Goal: Information Seeking & Learning: Find specific fact

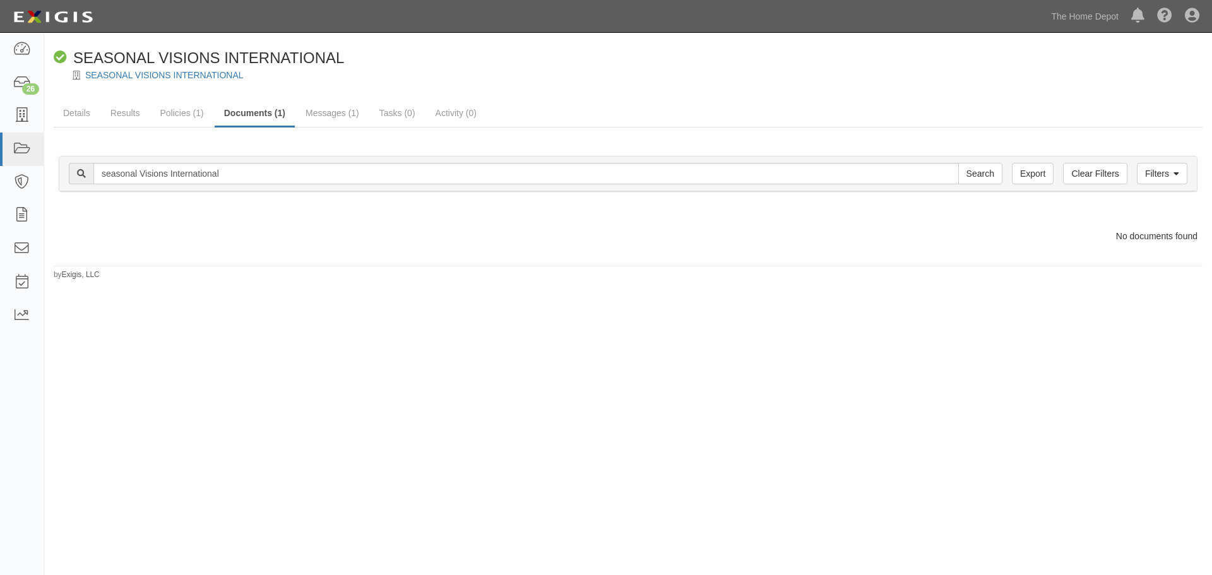
click at [902, 448] on div "Compliant SEASONAL VISIONS INTERNATIONAL SEASONAL VISIONS INTERNATIONAL Details…" at bounding box center [606, 297] width 1212 height 518
click at [20, 49] on icon at bounding box center [22, 49] width 18 height 15
click at [24, 47] on icon at bounding box center [22, 49] width 18 height 15
click at [23, 146] on icon at bounding box center [22, 149] width 18 height 15
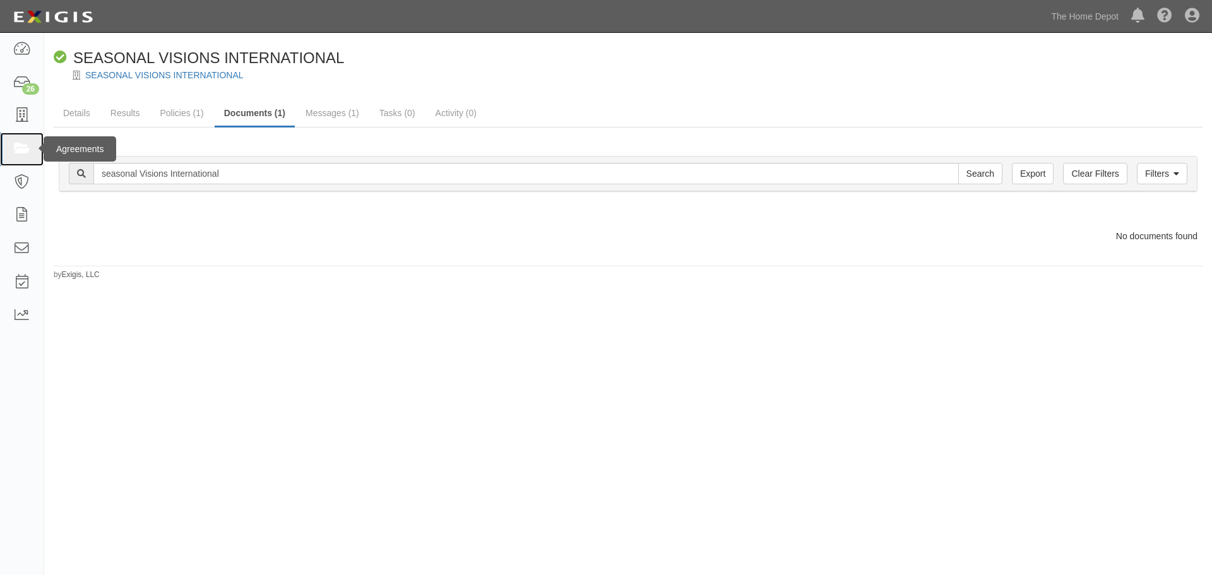
click at [23, 146] on icon at bounding box center [22, 149] width 18 height 15
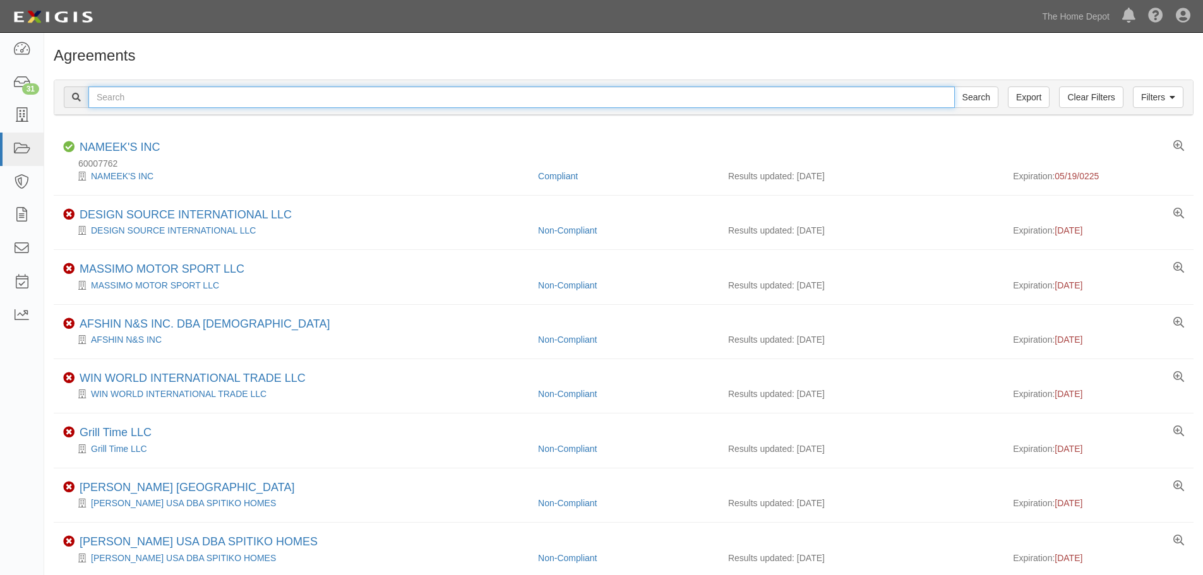
click at [144, 96] on input "text" at bounding box center [521, 96] width 866 height 21
type input "seasonal Visions International"
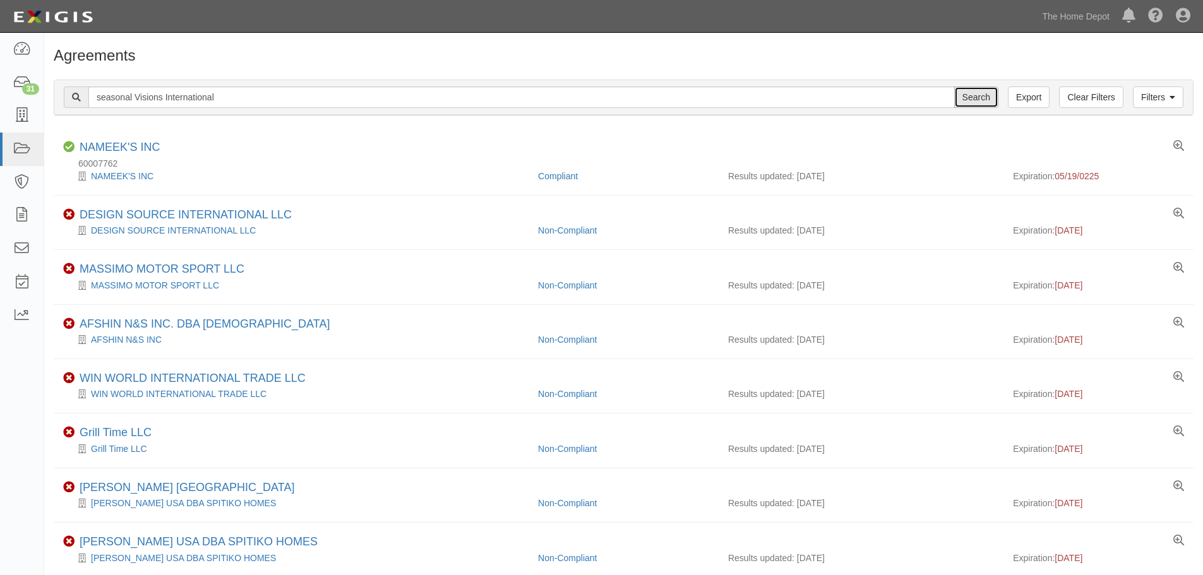
click at [970, 98] on input "Search" at bounding box center [976, 96] width 44 height 21
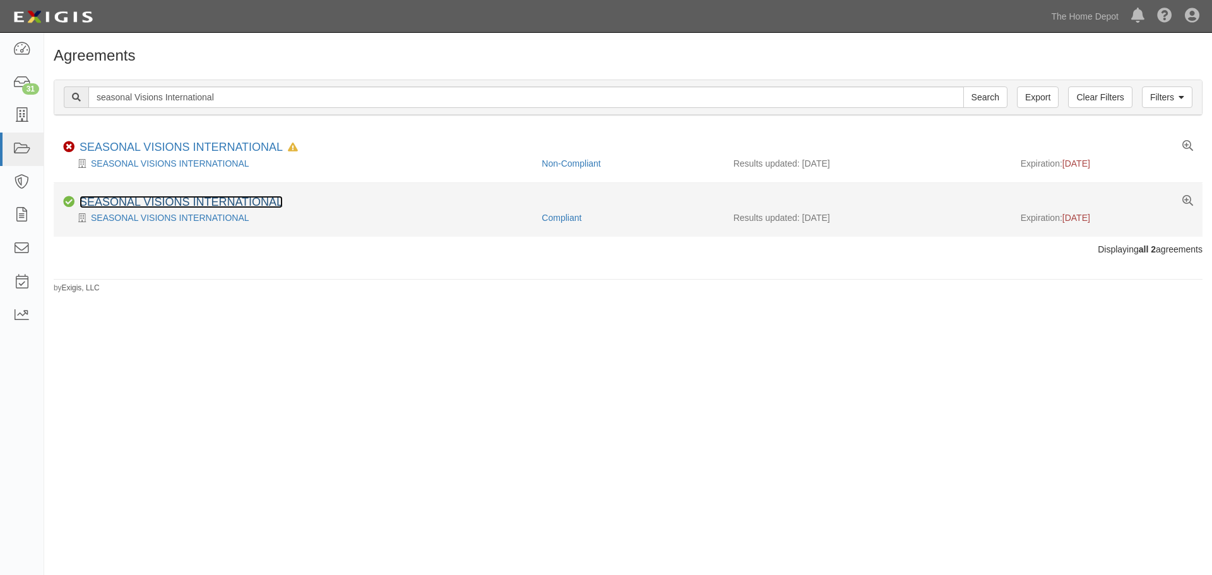
click at [162, 201] on link "SEASONAL VISIONS INTERNATIONAL" at bounding box center [181, 202] width 203 height 13
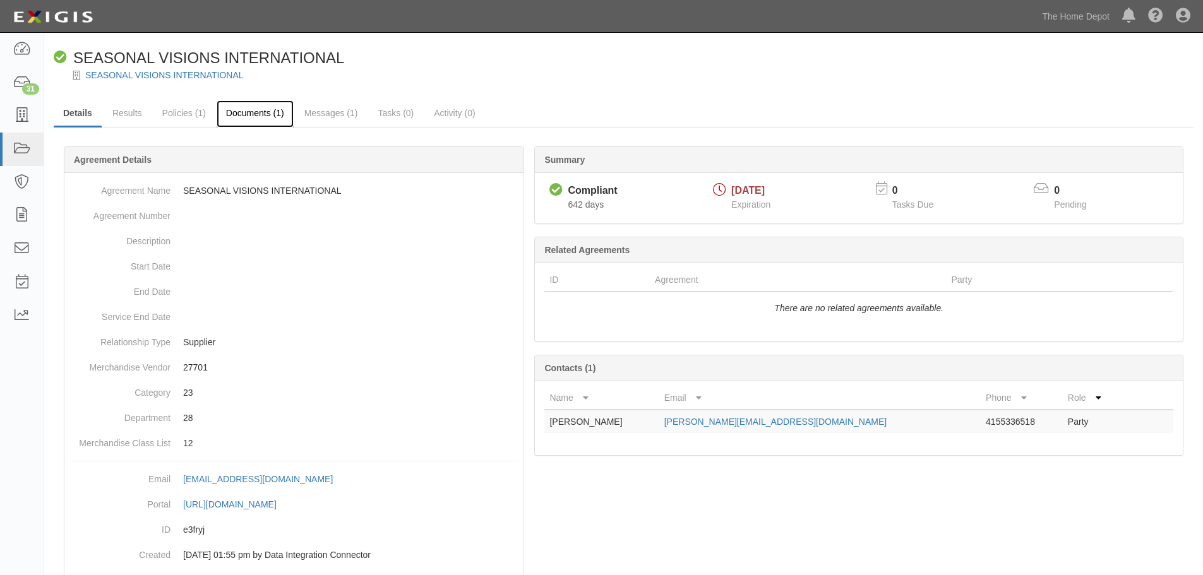
click at [251, 110] on link "Documents (1)" at bounding box center [255, 113] width 77 height 27
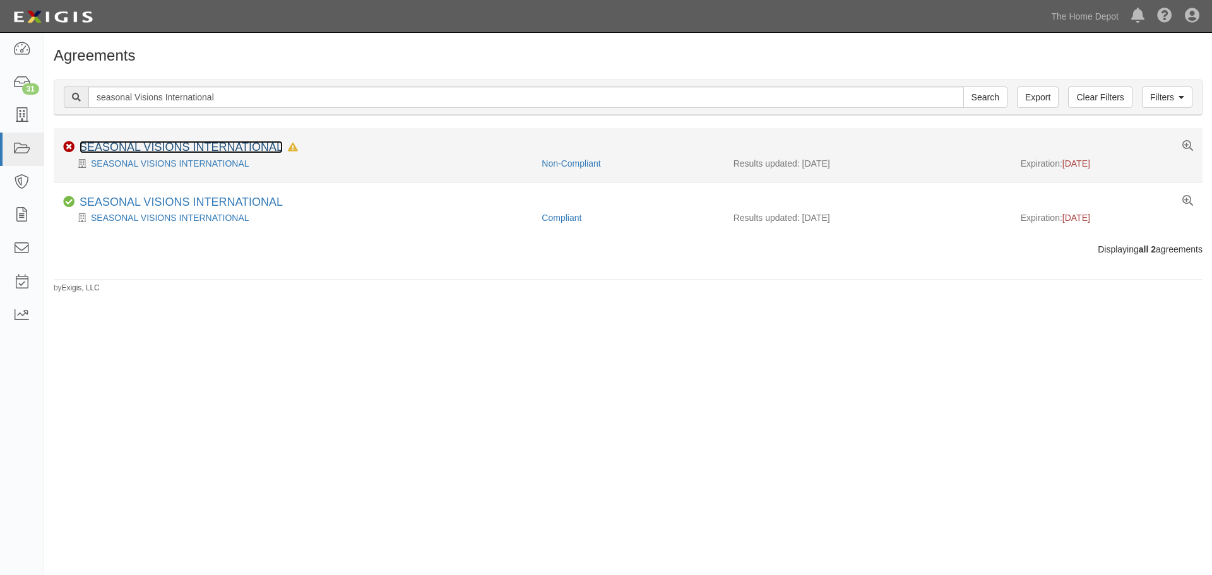
click at [146, 145] on link "SEASONAL VISIONS INTERNATIONAL" at bounding box center [181, 147] width 203 height 13
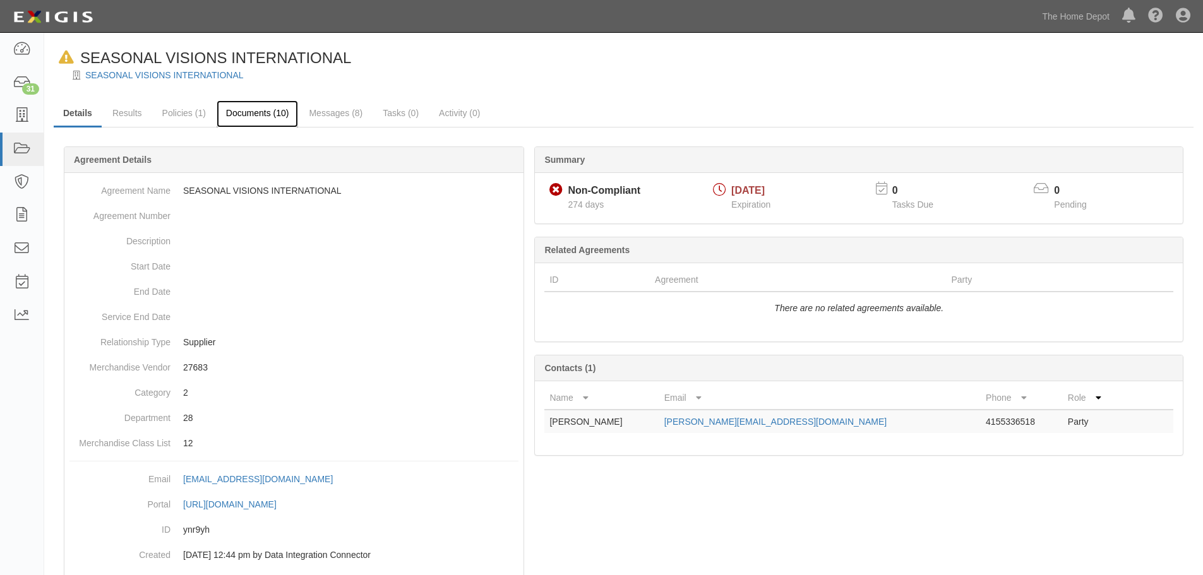
click at [258, 109] on link "Documents (10)" at bounding box center [258, 113] width 82 height 27
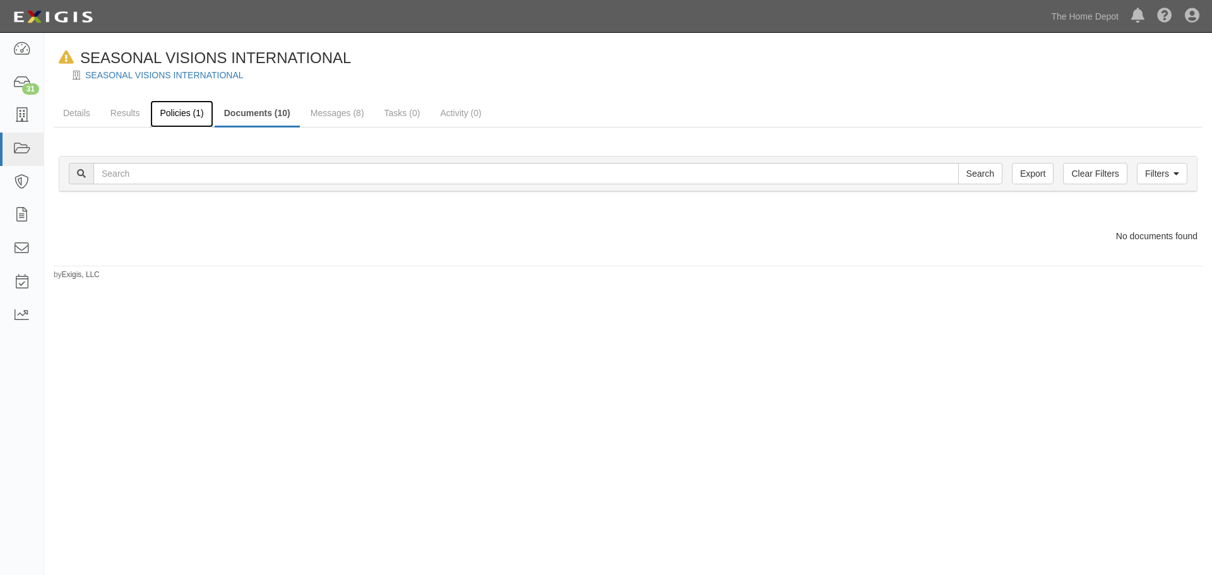
click at [179, 112] on link "Policies (1)" at bounding box center [181, 113] width 62 height 27
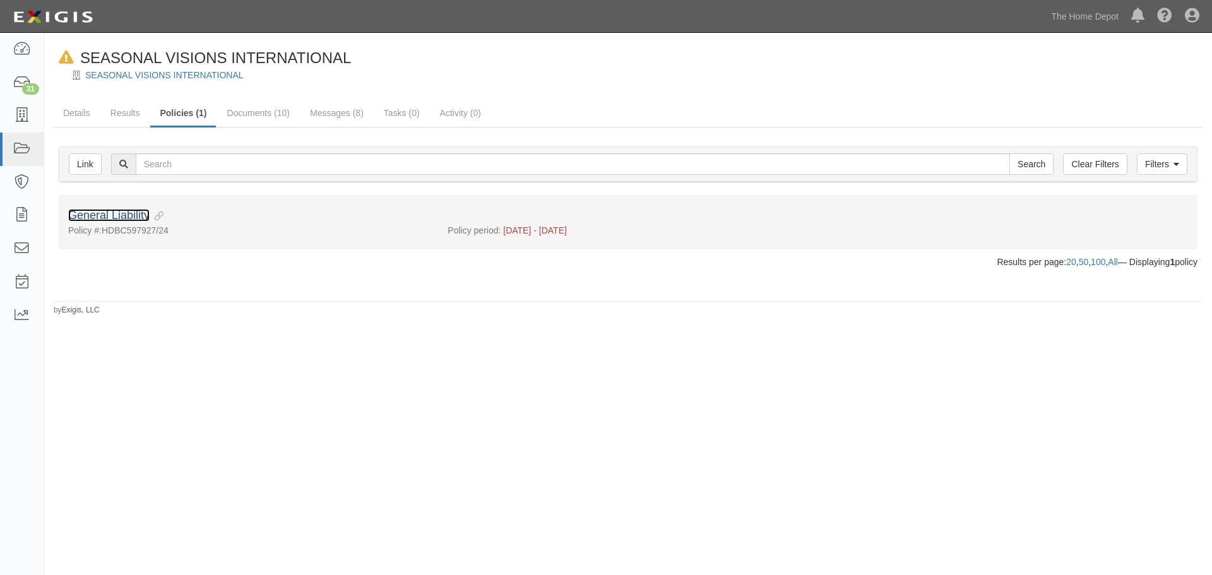
click at [116, 213] on link "General Liability" at bounding box center [108, 215] width 81 height 13
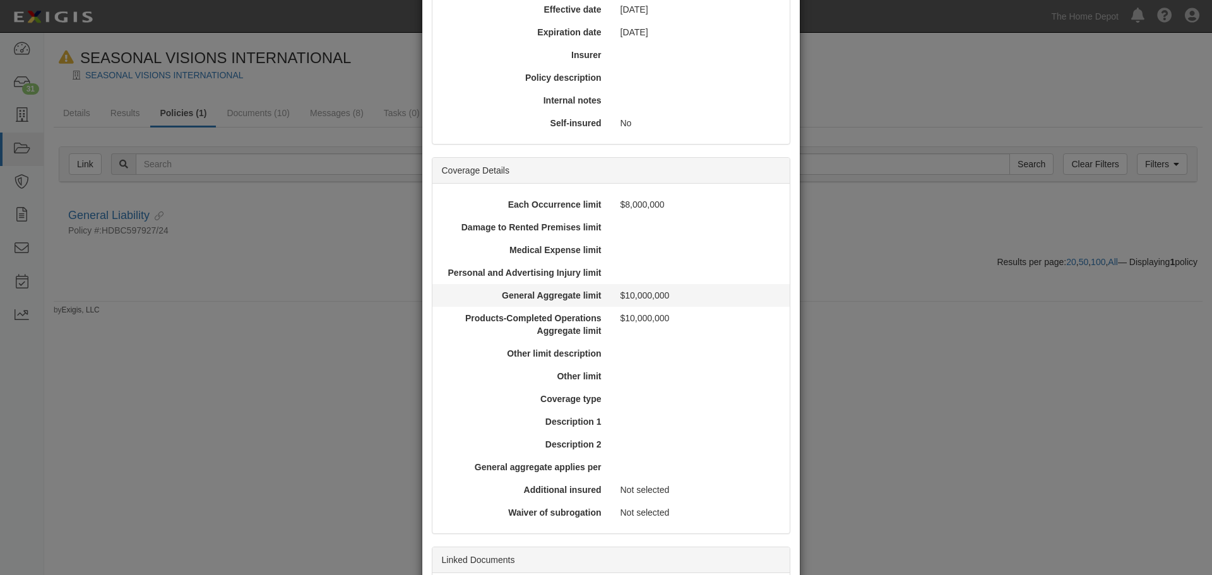
scroll to position [174, 0]
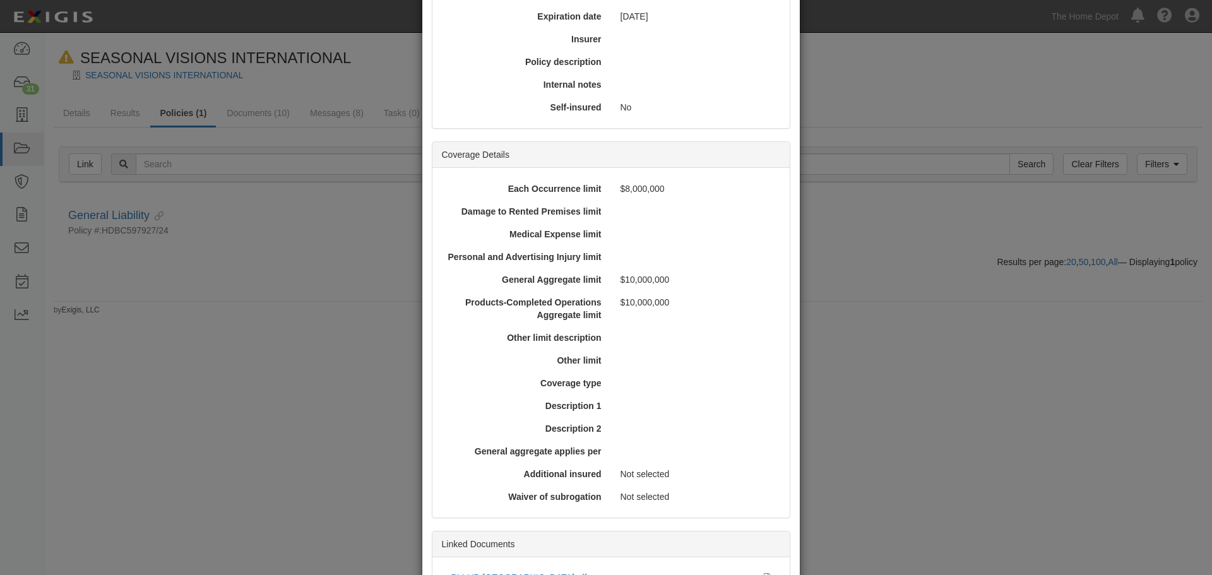
click at [937, 312] on div "× View Policy Policy Summary Coverage line General Liability Policy number HDBC…" at bounding box center [606, 287] width 1212 height 575
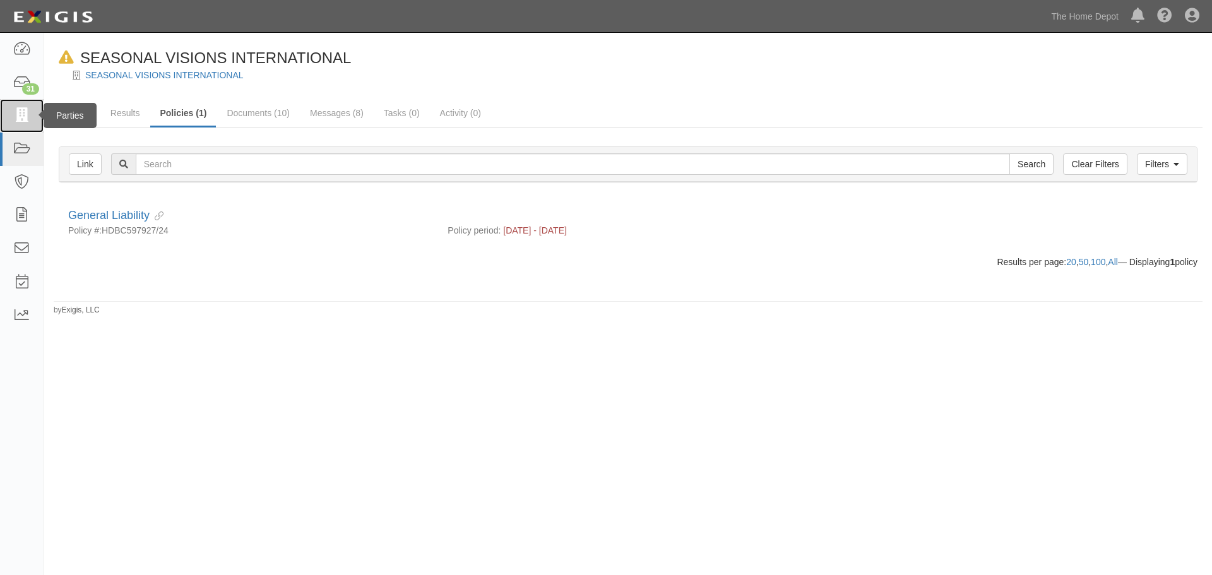
click at [20, 110] on icon at bounding box center [22, 116] width 18 height 15
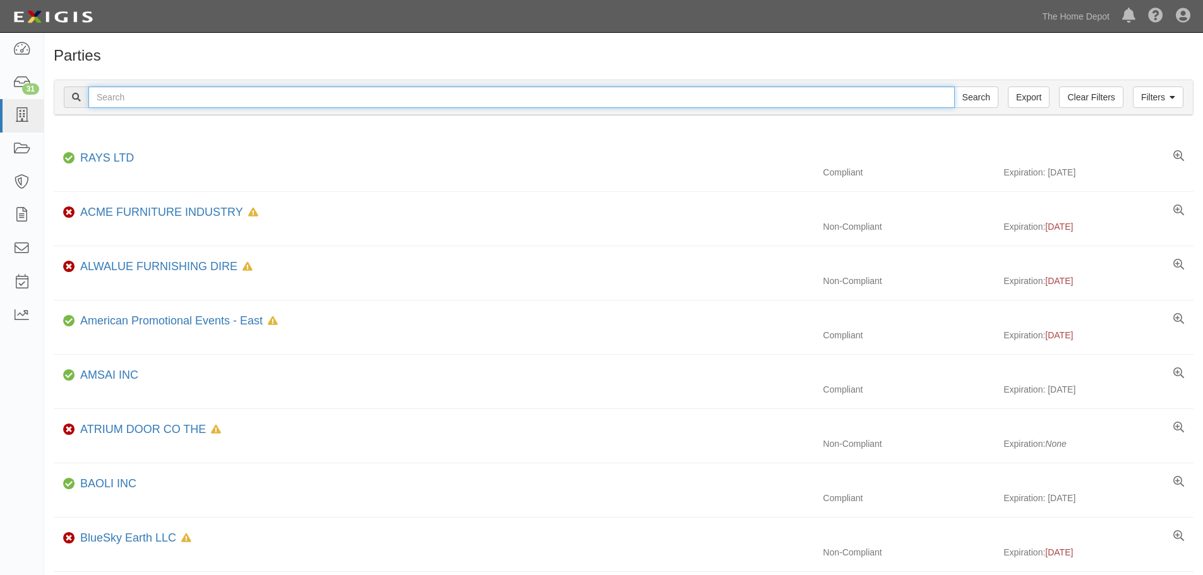
click at [151, 95] on input "text" at bounding box center [521, 96] width 866 height 21
type input "seasonal Visions International"
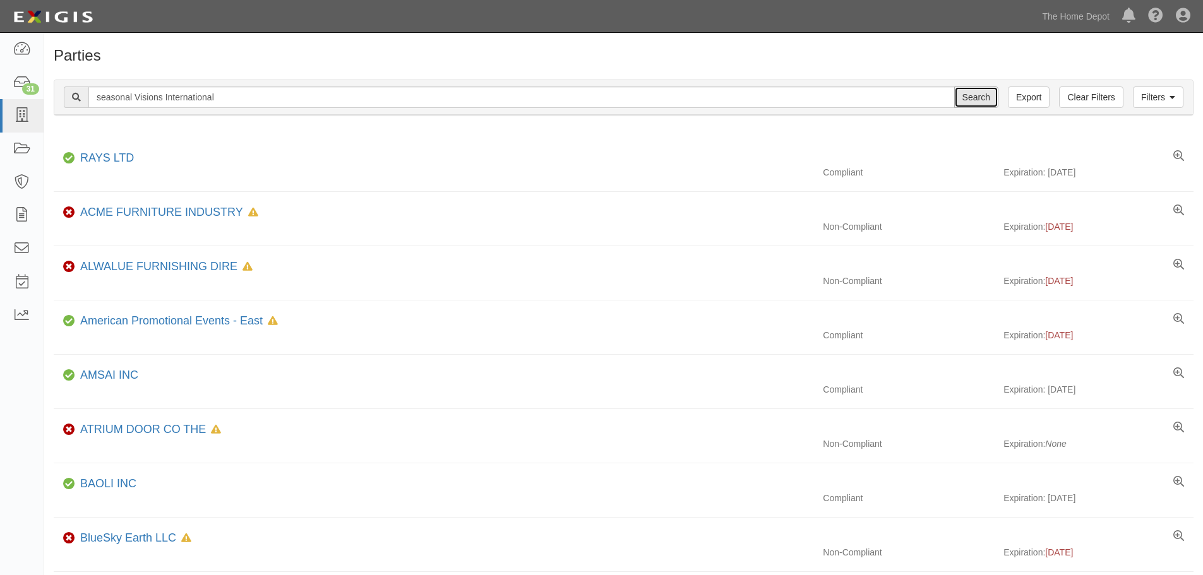
click at [982, 98] on input "Search" at bounding box center [976, 96] width 44 height 21
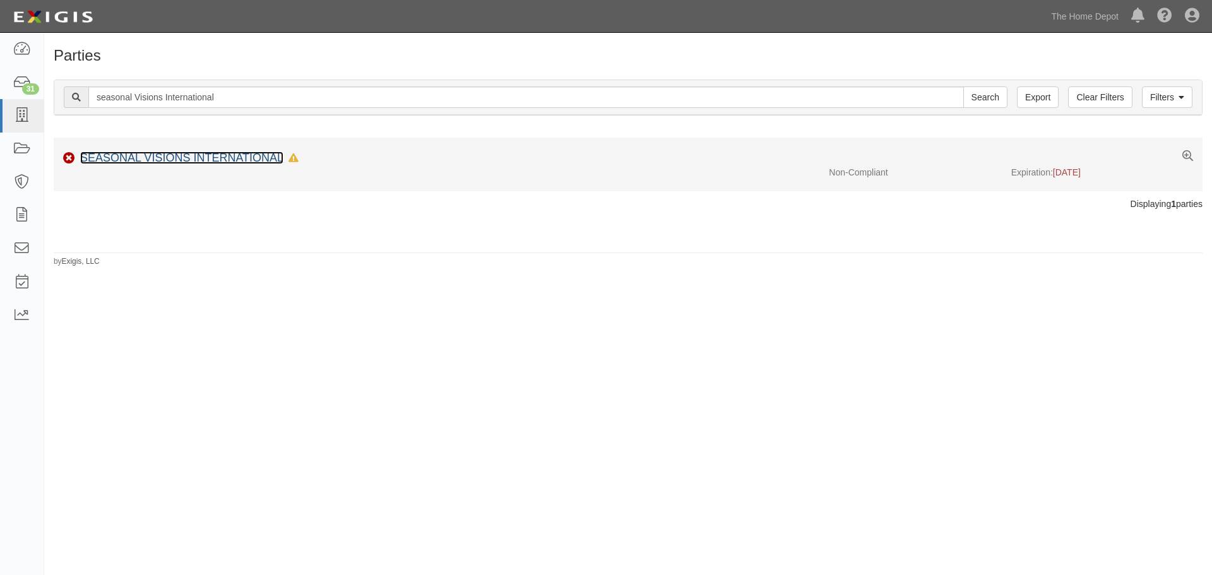
click at [201, 156] on link "SEASONAL VISIONS INTERNATIONAL" at bounding box center [181, 157] width 203 height 13
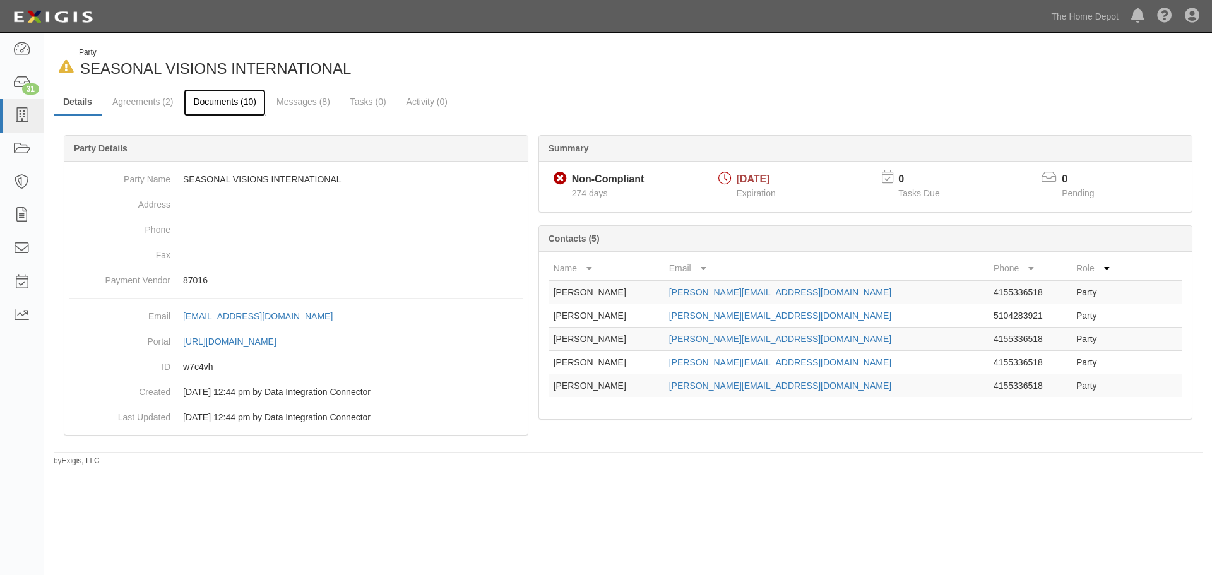
click at [227, 98] on link "Documents (10)" at bounding box center [225, 102] width 82 height 27
click at [224, 99] on link "Documents (10)" at bounding box center [225, 102] width 82 height 27
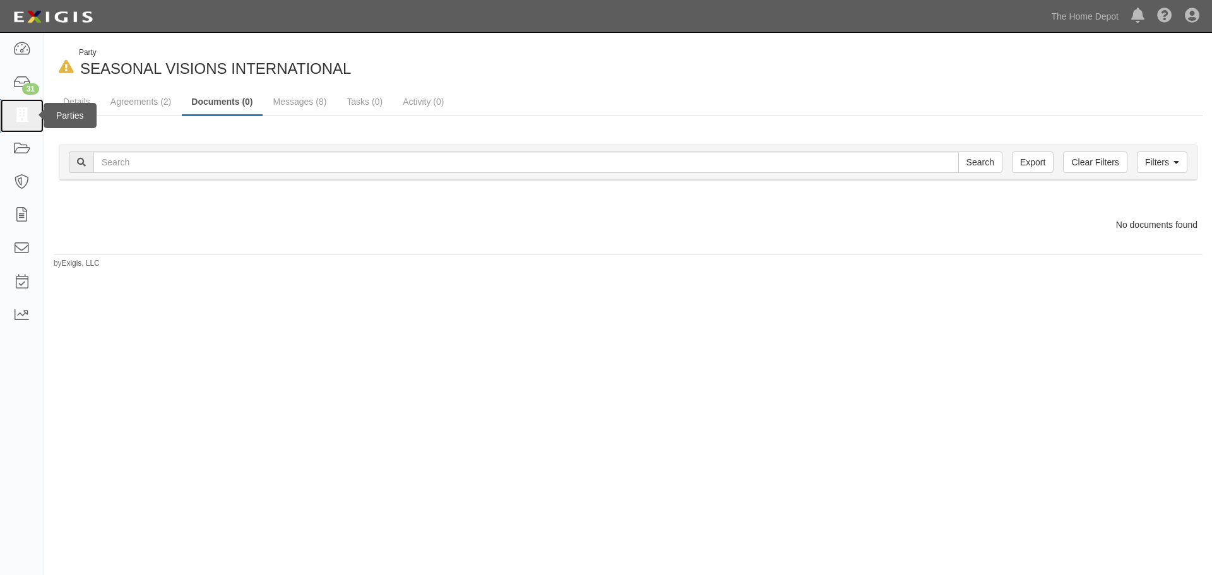
click at [21, 112] on icon at bounding box center [22, 116] width 18 height 15
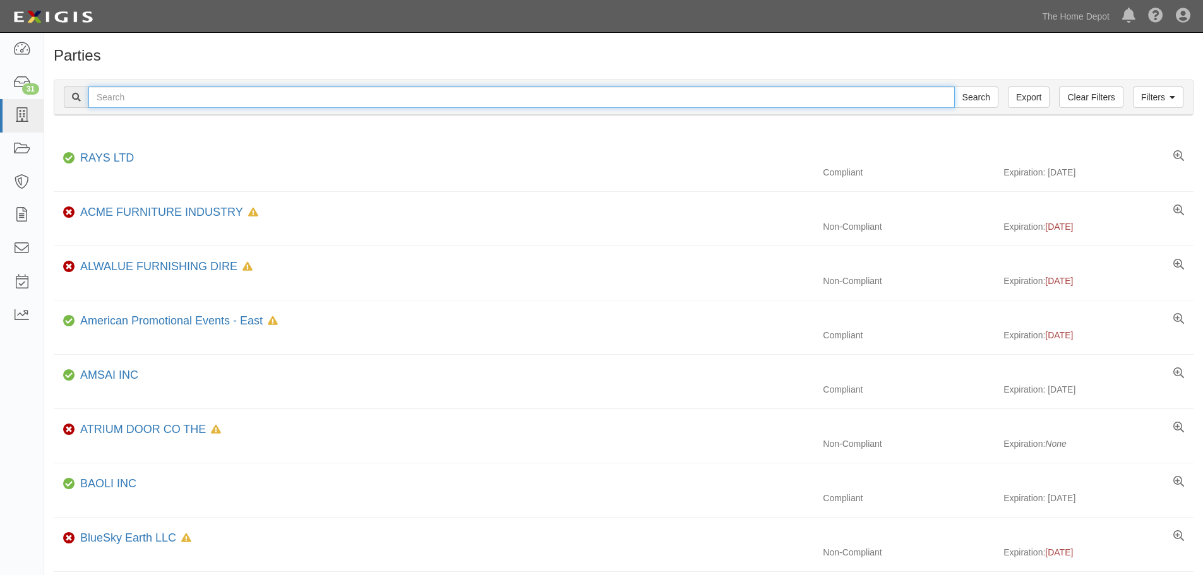
drag, startPoint x: 174, startPoint y: 98, endPoint x: 132, endPoint y: 86, distance: 43.8
click at [132, 86] on input "text" at bounding box center [521, 96] width 866 height 21
type input "seasonal Visions International"
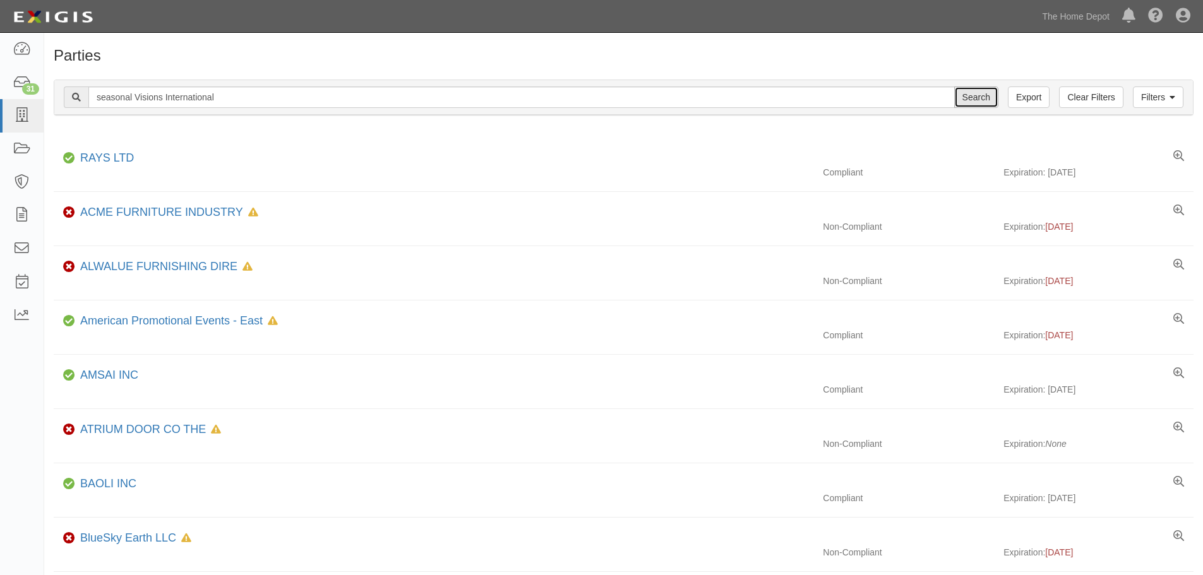
click at [983, 101] on input "Search" at bounding box center [976, 96] width 44 height 21
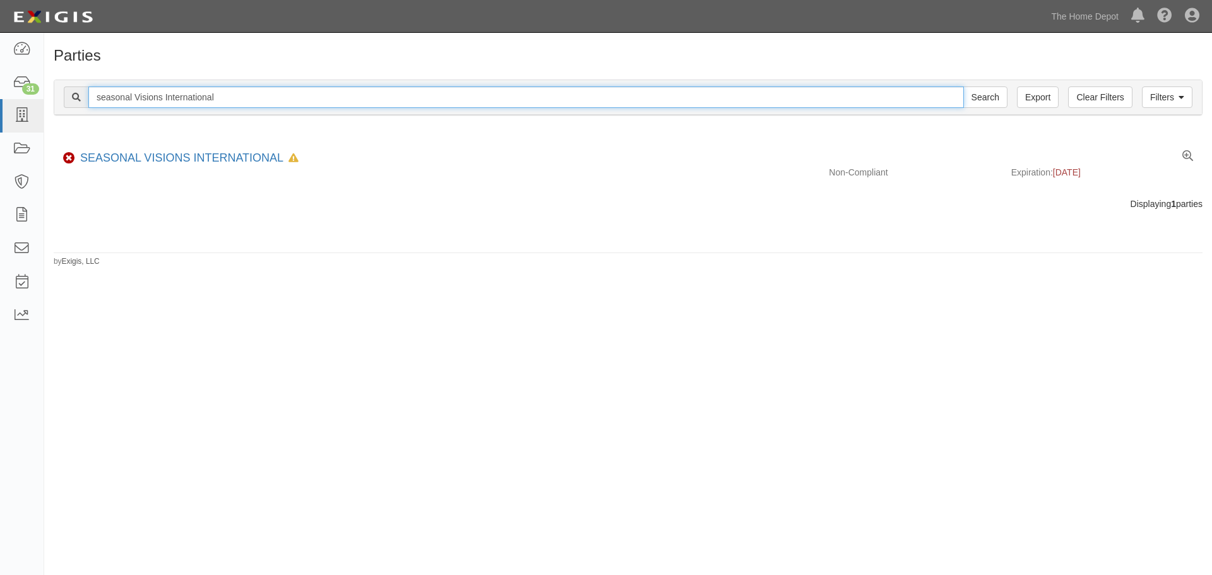
click at [248, 102] on input "seasonal Visions International" at bounding box center [526, 96] width 876 height 21
type input "seasonal Visions"
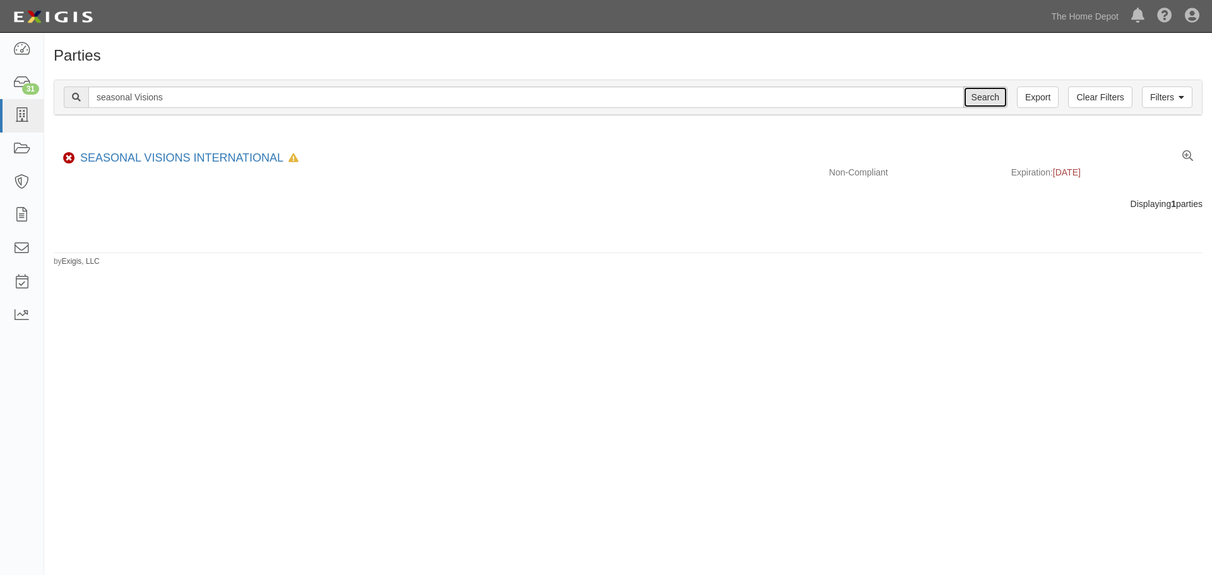
click at [991, 97] on input "Search" at bounding box center [985, 96] width 44 height 21
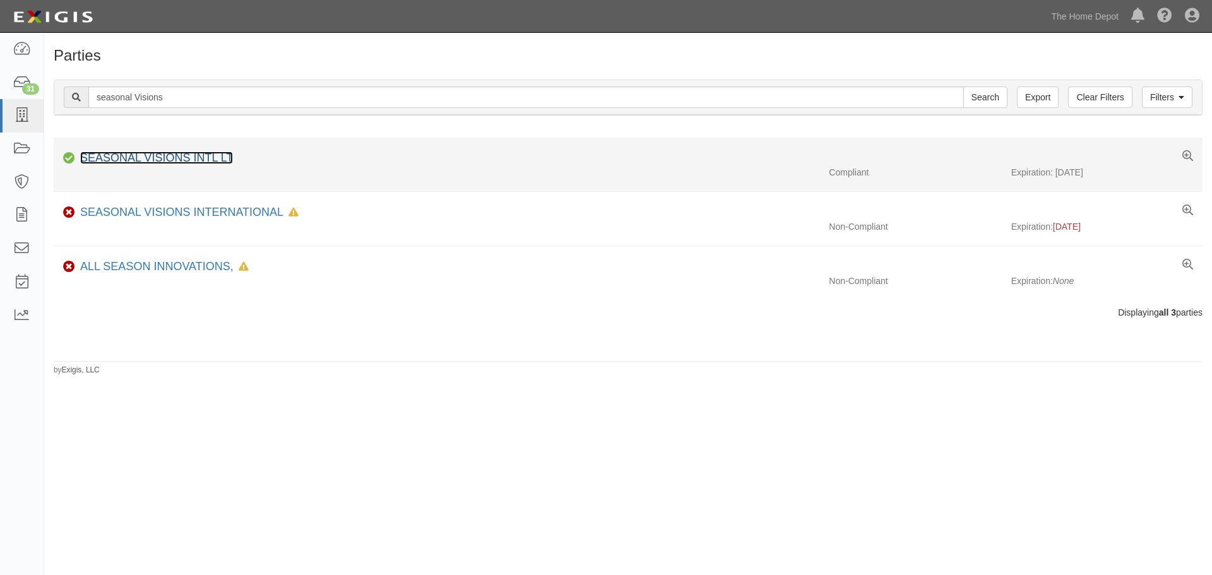
click at [125, 153] on link "SEASONAL VISIONS INTL LT" at bounding box center [156, 157] width 153 height 13
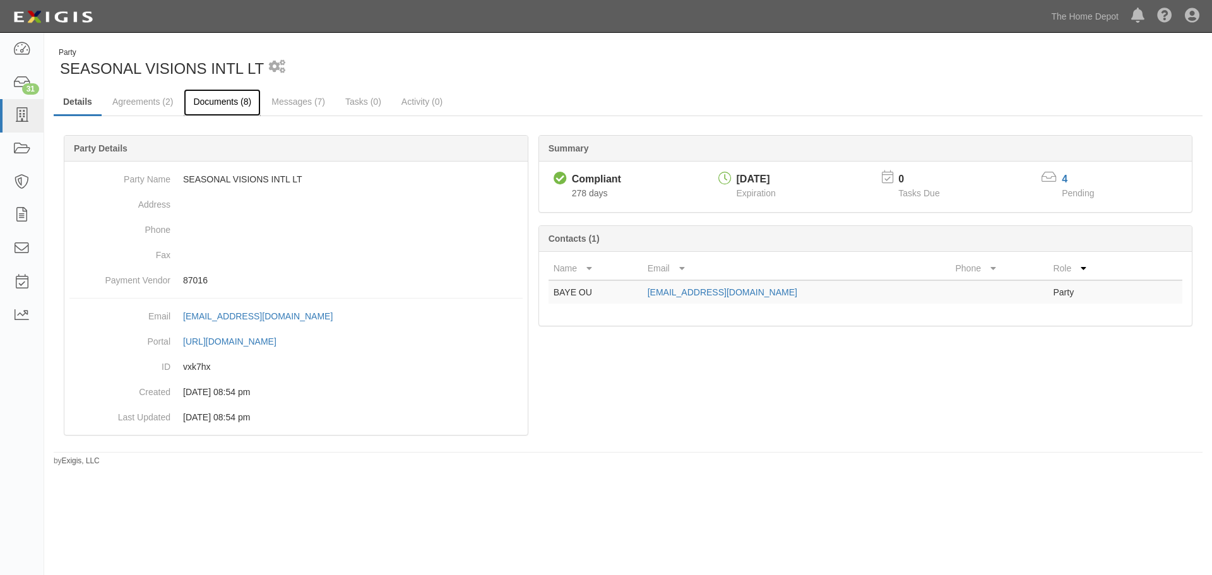
click at [217, 97] on link "Documents (8)" at bounding box center [222, 102] width 77 height 27
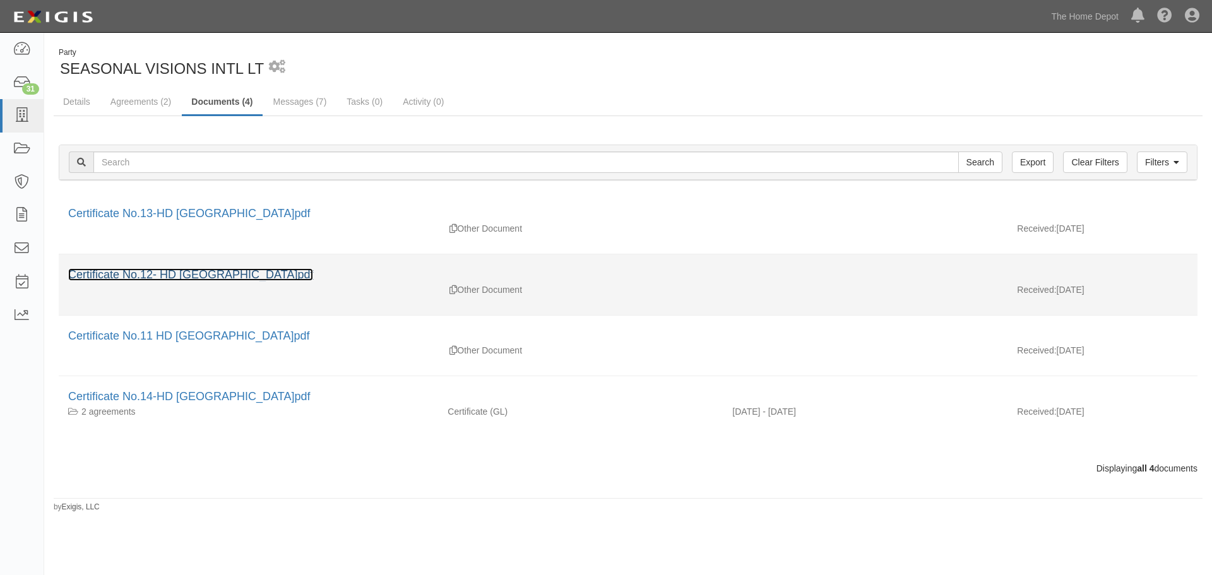
click at [130, 271] on link "Certificate No.12- HD [GEOGRAPHIC_DATA]pdf" at bounding box center [190, 274] width 245 height 13
